Goal: Task Accomplishment & Management: Manage account settings

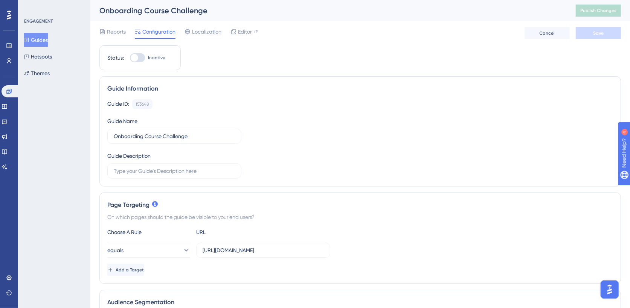
click at [136, 58] on div at bounding box center [135, 58] width 8 height 8
click at [130, 58] on input "Inactive" at bounding box center [130, 58] width 0 height 0
checkbox input "true"
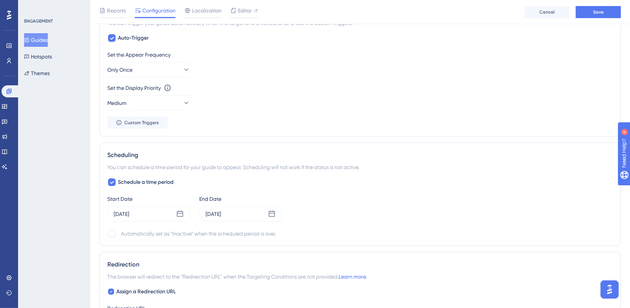
scroll to position [474, 0]
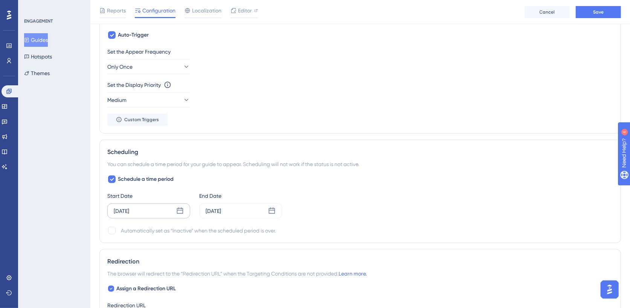
click at [179, 208] on icon at bounding box center [180, 211] width 8 height 8
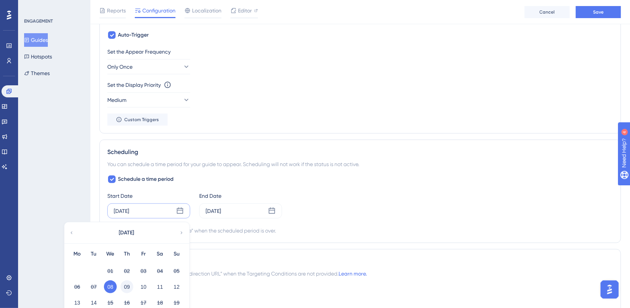
click at [127, 280] on button "09" at bounding box center [127, 286] width 13 height 13
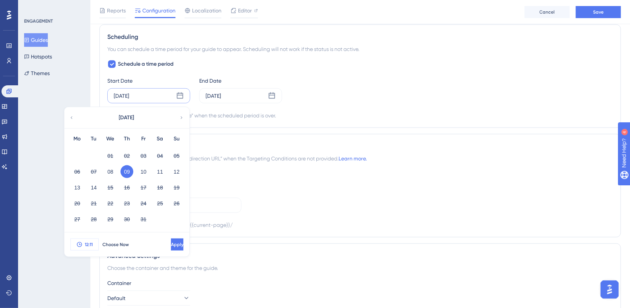
click at [86, 244] on button "12:11" at bounding box center [84, 244] width 28 height 12
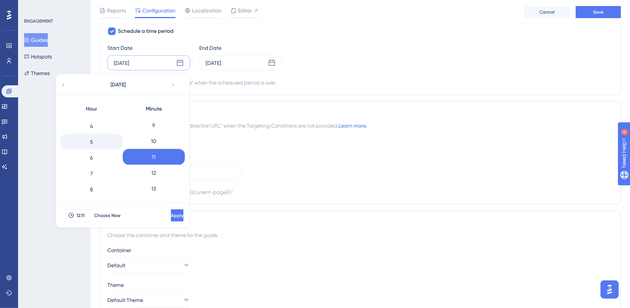
scroll to position [63, 0]
click at [98, 138] on div "5" at bounding box center [92, 140] width 62 height 16
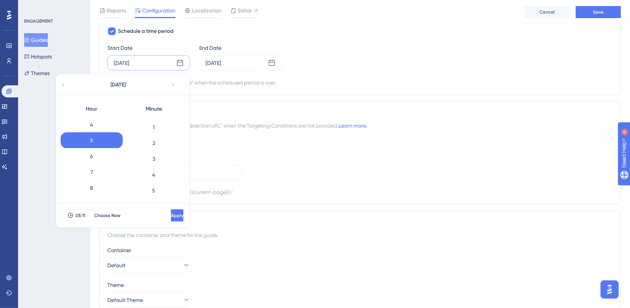
scroll to position [0, 0]
click at [150, 125] on div "0" at bounding box center [154, 124] width 62 height 16
click at [170, 213] on span "Apply" at bounding box center [176, 215] width 12 height 6
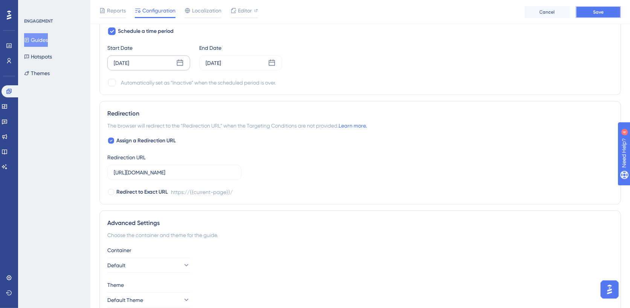
click at [592, 15] on button "Save" at bounding box center [598, 12] width 45 height 12
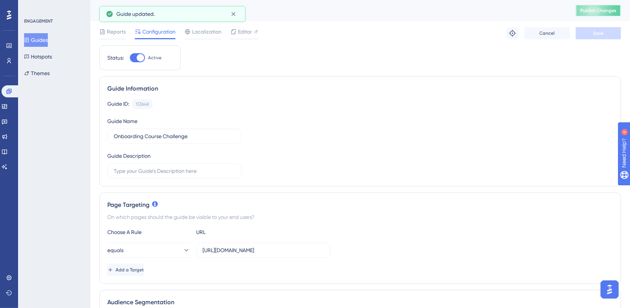
click at [594, 9] on span "Publish Changes" at bounding box center [599, 11] width 36 height 6
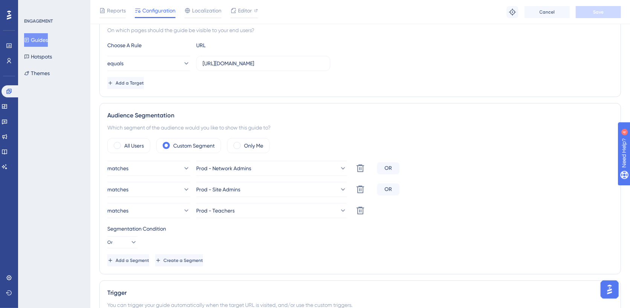
scroll to position [190, 0]
